Goal: Navigation & Orientation: Understand site structure

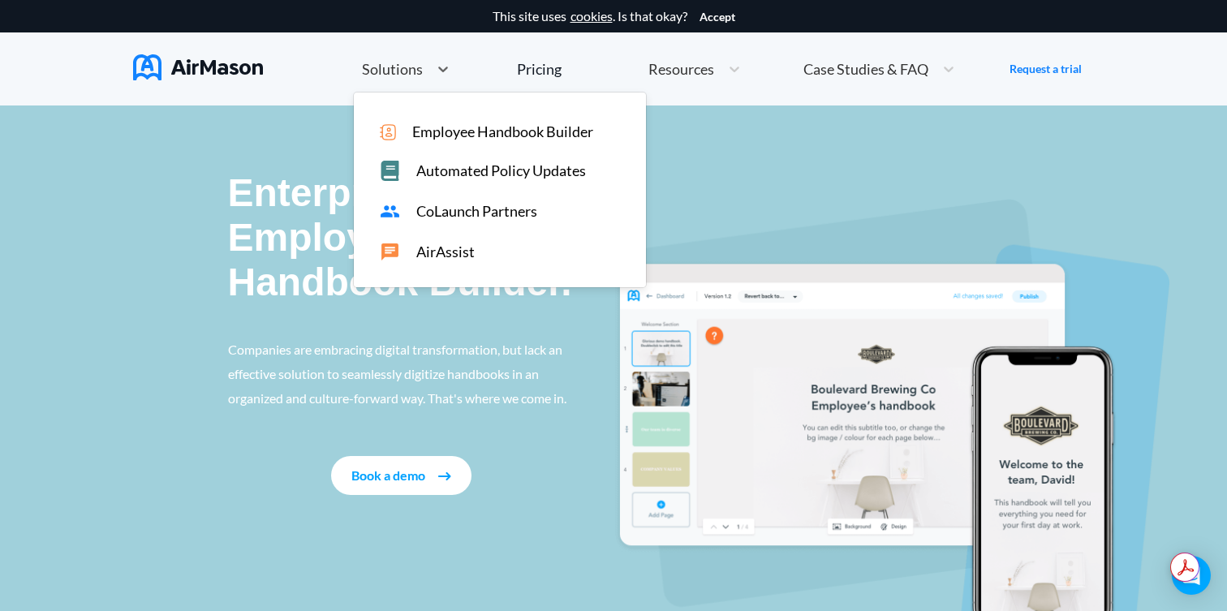
click at [398, 72] on span "Solutions" at bounding box center [392, 69] width 61 height 15
click at [535, 73] on div "Pricing" at bounding box center [539, 69] width 45 height 15
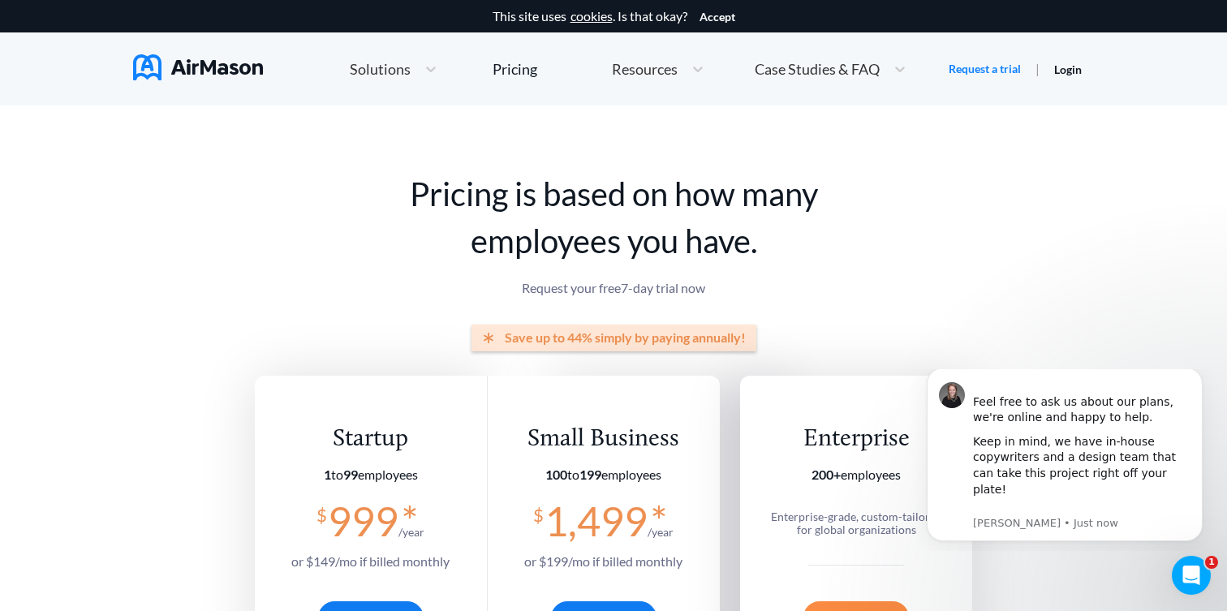
click at [394, 75] on span "Solutions" at bounding box center [380, 69] width 61 height 15
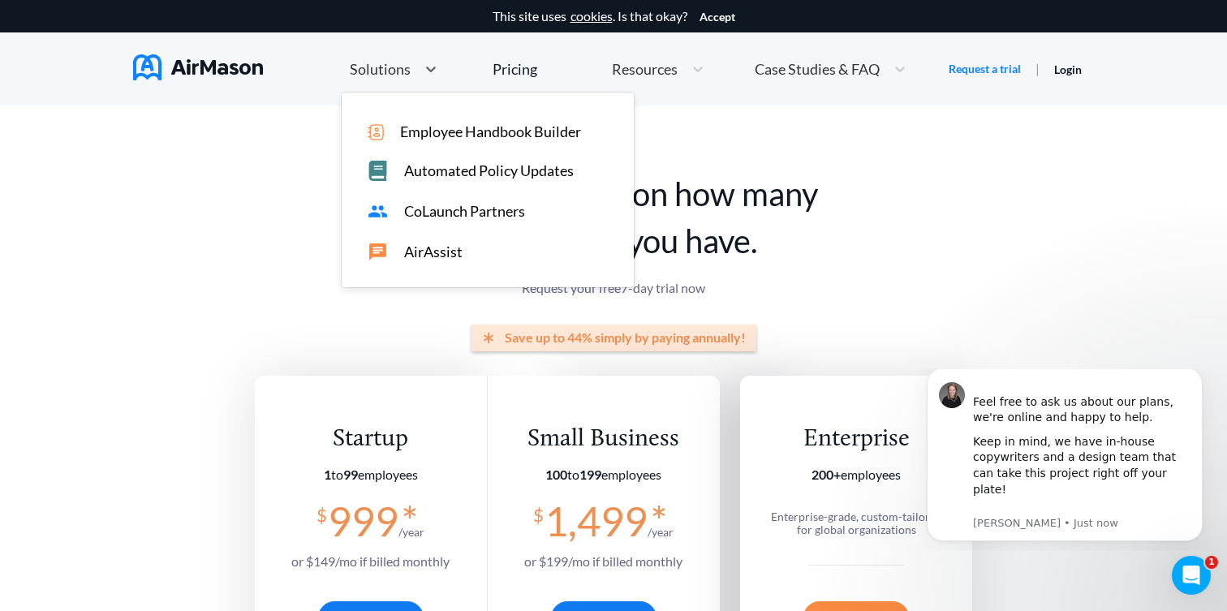
click at [446, 173] on span "Automated Policy Updates" at bounding box center [489, 170] width 170 height 17
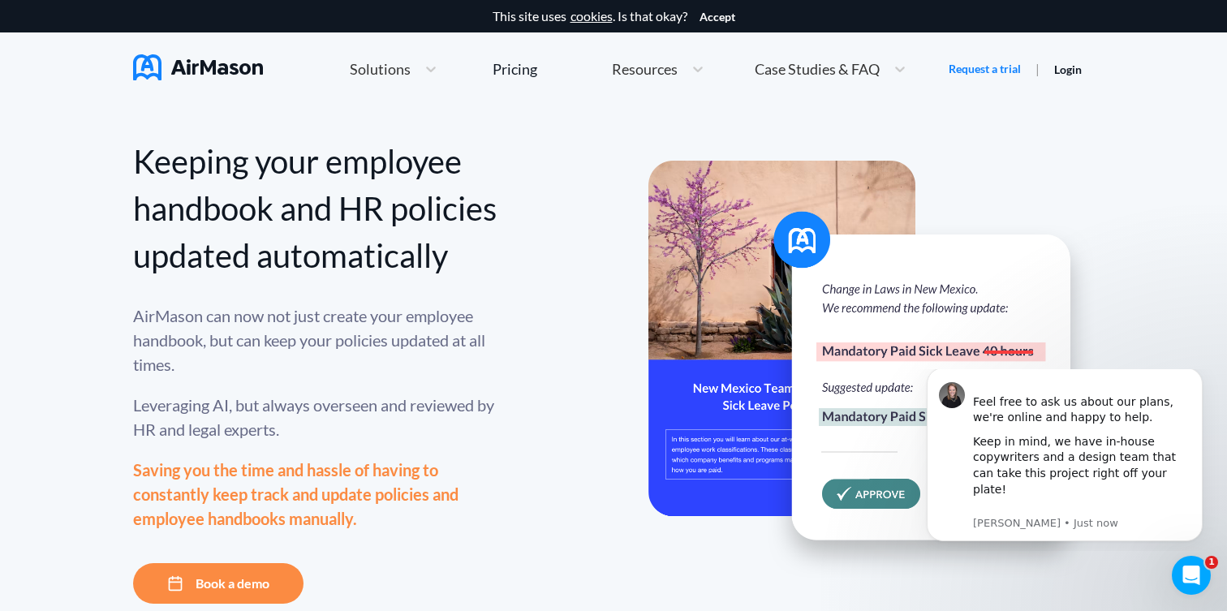
click at [398, 68] on span "Solutions" at bounding box center [380, 69] width 61 height 15
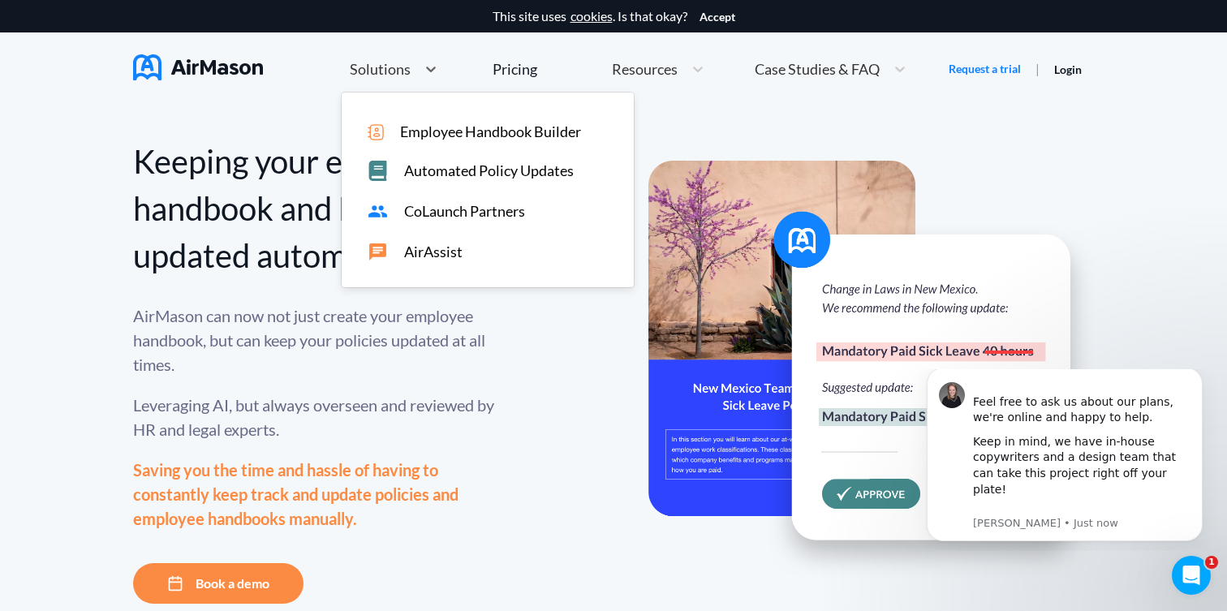
click at [440, 213] on span "CoLaunch Partners" at bounding box center [464, 211] width 121 height 17
